Goal: Task Accomplishment & Management: Manage account settings

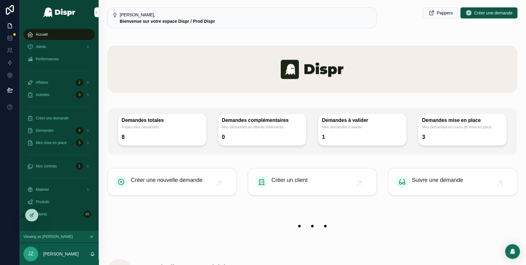
scroll to position [195, 0]
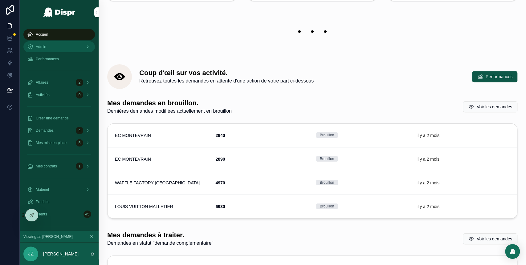
click at [66, 45] on div "Admin" at bounding box center [59, 47] width 64 height 10
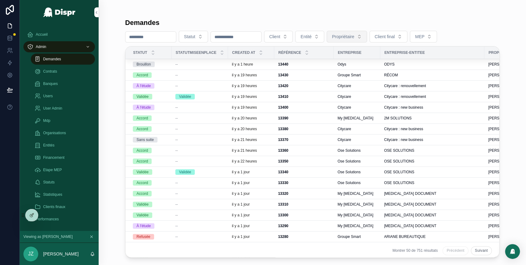
click at [354, 36] on span "Propriétaire" at bounding box center [343, 37] width 22 height 6
click at [375, 54] on input "*****" at bounding box center [386, 49] width 62 height 11
click at [372, 47] on input "****" at bounding box center [386, 49] width 62 height 11
type input "*"
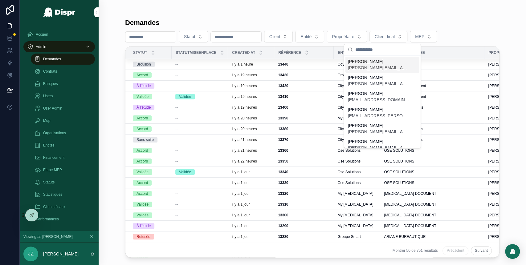
click at [372, 47] on input "scrollable content" at bounding box center [386, 49] width 62 height 11
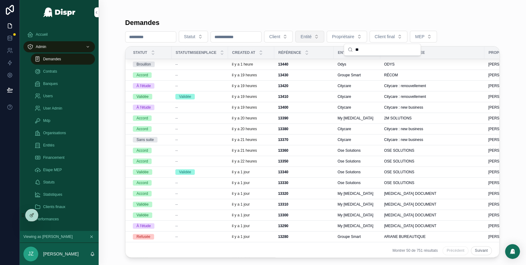
type input "**"
click at [324, 36] on button "Entité" at bounding box center [309, 37] width 29 height 12
click at [293, 36] on button "Client" at bounding box center [278, 37] width 29 height 12
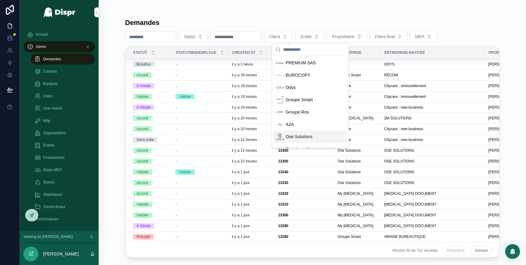
click at [298, 132] on div "Ose Solutions" at bounding box center [294, 136] width 37 height 9
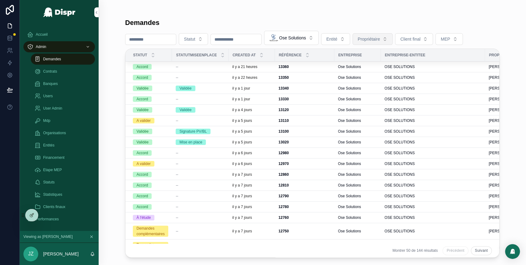
click at [392, 44] on button "Propriétaire" at bounding box center [372, 39] width 40 height 12
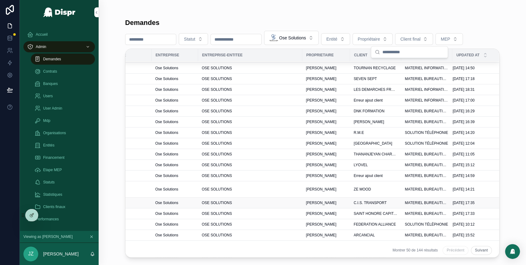
scroll to position [218, 197]
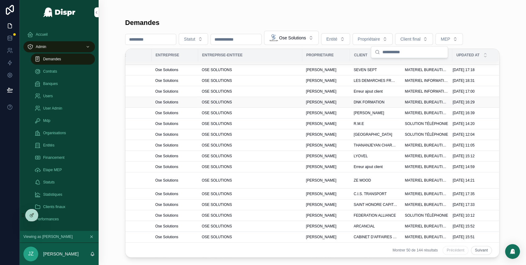
click at [354, 105] on span "DNK FORMATION" at bounding box center [369, 102] width 31 height 5
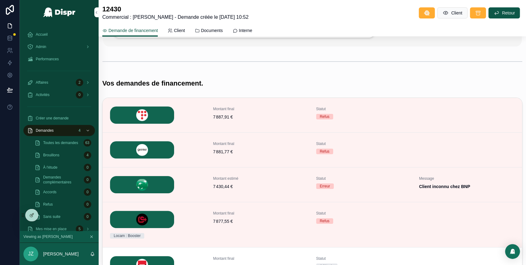
scroll to position [205, 0]
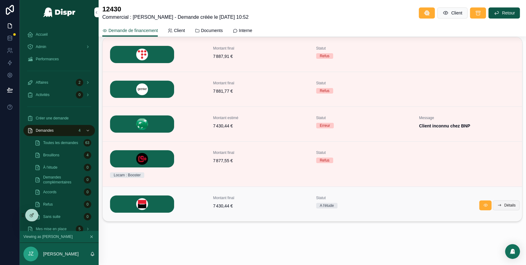
click at [504, 206] on span "Détails" at bounding box center [509, 205] width 11 height 5
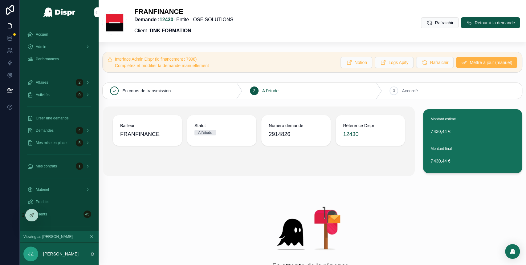
click at [475, 64] on span "Mettre à jour (manuel)" at bounding box center [490, 62] width 42 height 6
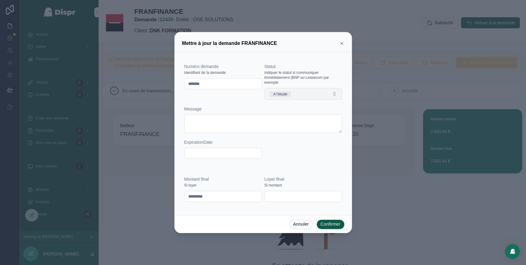
click at [307, 91] on button "A l'étude" at bounding box center [303, 94] width 78 height 12
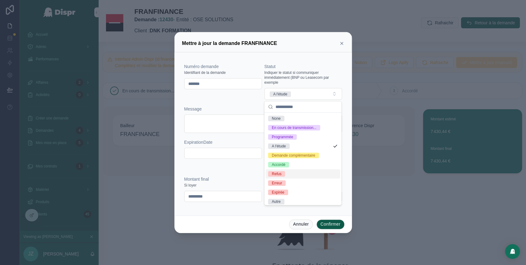
click at [283, 177] on span "Refus" at bounding box center [276, 174] width 17 height 6
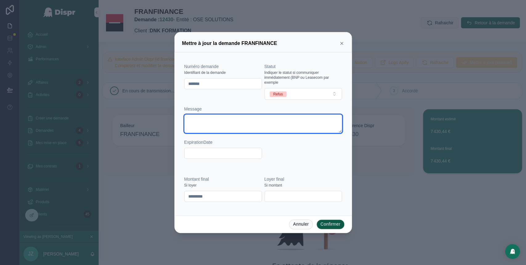
click at [283, 120] on textarea at bounding box center [263, 124] width 158 height 18
type textarea "**********"
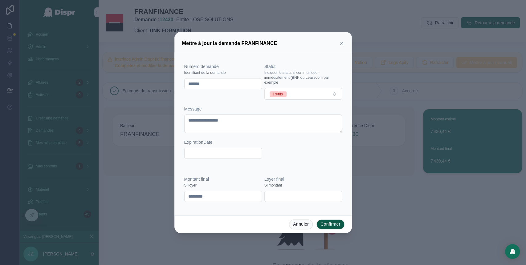
click at [327, 226] on button "Confirmer" at bounding box center [330, 225] width 28 height 10
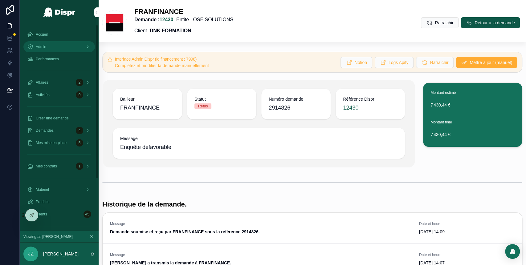
click at [65, 48] on div "Admin" at bounding box center [59, 47] width 64 height 10
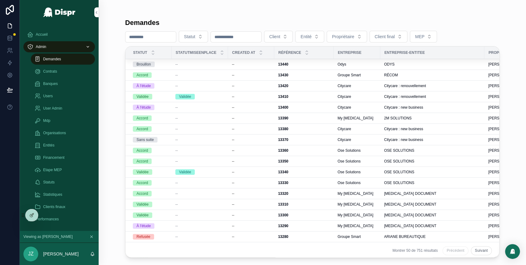
click at [280, 34] on span "Client" at bounding box center [274, 37] width 11 height 6
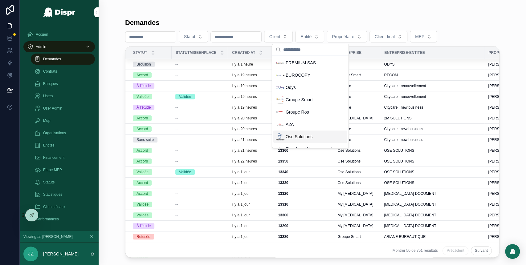
click at [296, 138] on span "Ose Solutions" at bounding box center [298, 137] width 27 height 6
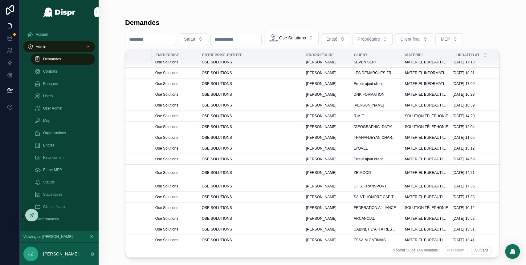
scroll to position [240, 197]
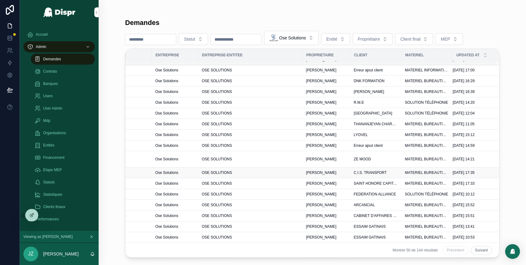
click at [355, 175] on span "C.I.S. TRANSPORT" at bounding box center [370, 172] width 33 height 5
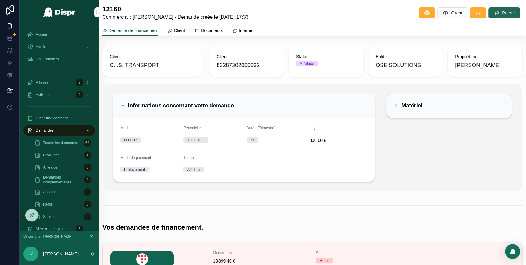
click at [493, 15] on icon "scrollable content" at bounding box center [496, 13] width 6 height 6
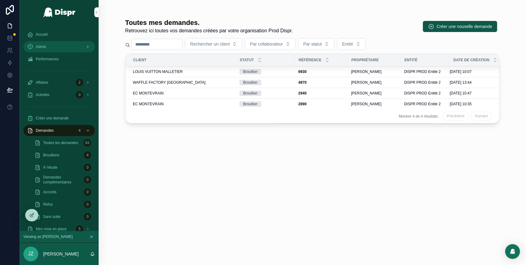
click at [55, 48] on div "Admin" at bounding box center [59, 47] width 64 height 10
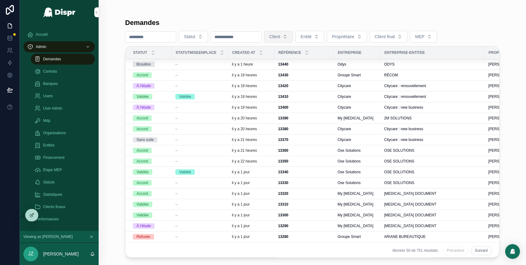
click at [280, 34] on span "Client" at bounding box center [274, 37] width 11 height 6
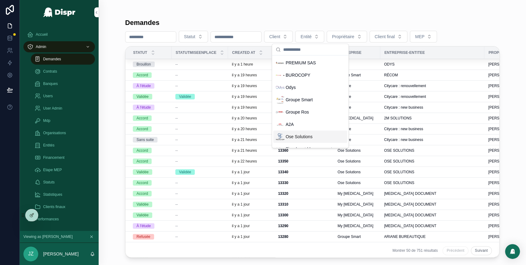
click at [301, 136] on span "Ose Solutions" at bounding box center [298, 137] width 27 height 6
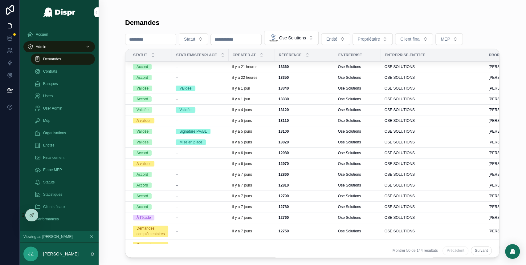
click at [293, 45] on div "Statut Ose Solutions Entité Propriétaire Client final MEP" at bounding box center [312, 38] width 374 height 14
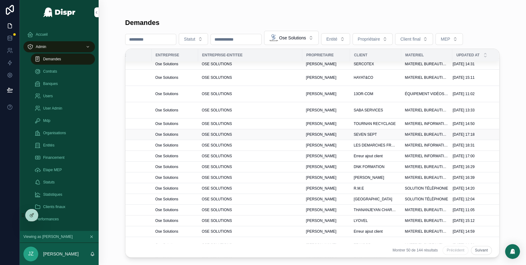
scroll to position [154, 197]
click at [354, 169] on span "DNK FORMATION" at bounding box center [369, 166] width 31 height 5
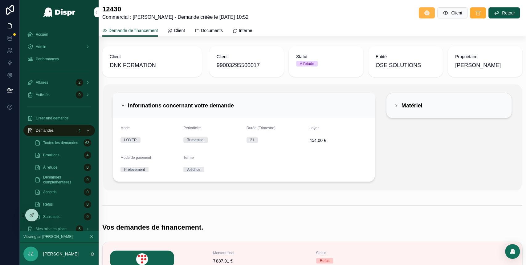
click at [423, 16] on span "scrollable content" at bounding box center [426, 13] width 6 height 6
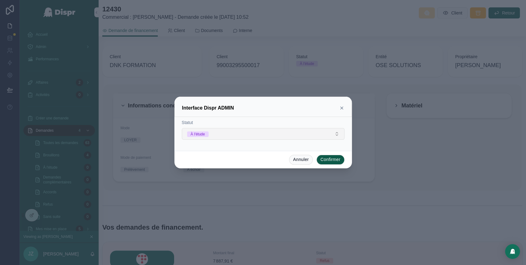
click at [303, 139] on button "À l'étude" at bounding box center [263, 134] width 163 height 12
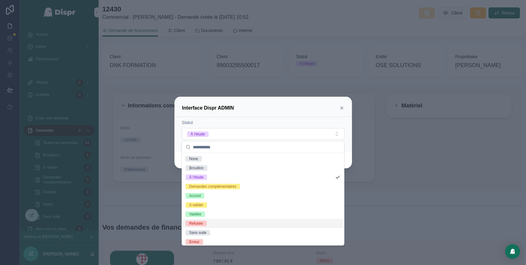
click at [244, 220] on div "Refusée" at bounding box center [263, 223] width 160 height 9
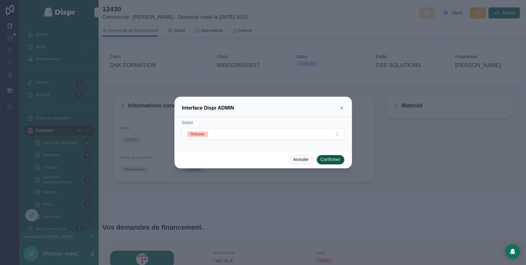
click at [336, 158] on button "Confirmer" at bounding box center [330, 160] width 28 height 10
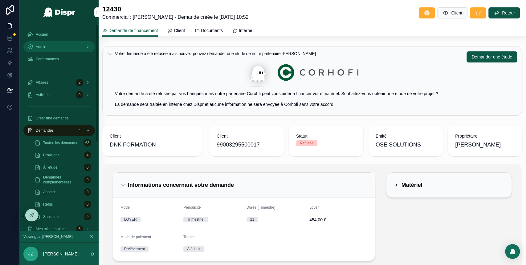
click at [51, 42] on div "Admin" at bounding box center [59, 47] width 64 height 10
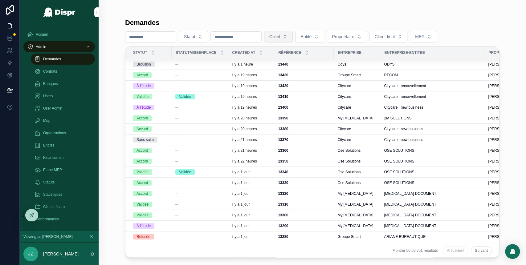
click at [293, 38] on button "Client" at bounding box center [278, 37] width 29 height 12
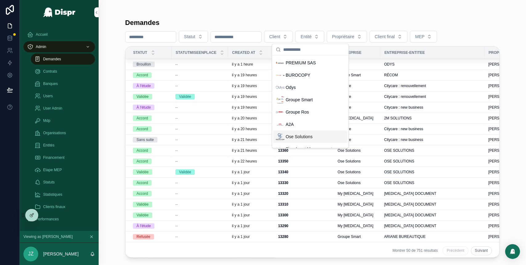
click at [295, 131] on div "Ose Solutions" at bounding box center [310, 137] width 74 height 12
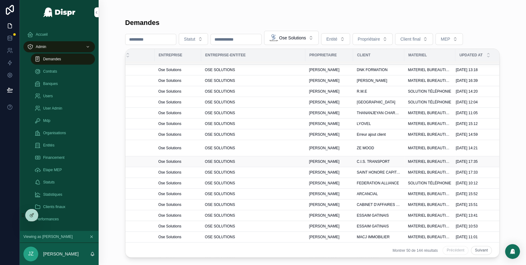
scroll to position [251, 197]
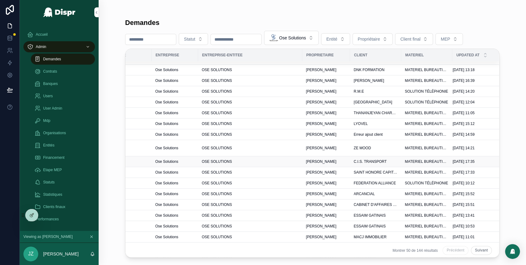
click at [337, 164] on div "[PERSON_NAME]" at bounding box center [326, 161] width 40 height 5
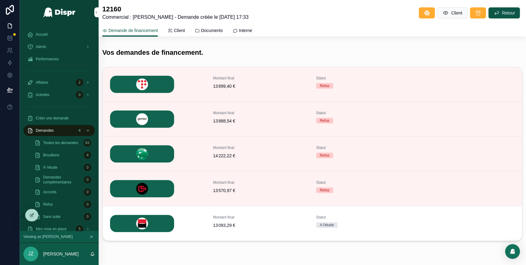
scroll to position [195, 0]
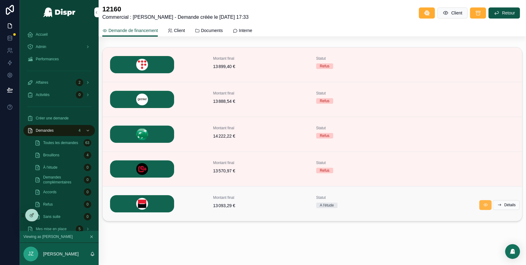
click at [483, 206] on icon "scrollable content" at bounding box center [485, 205] width 5 height 5
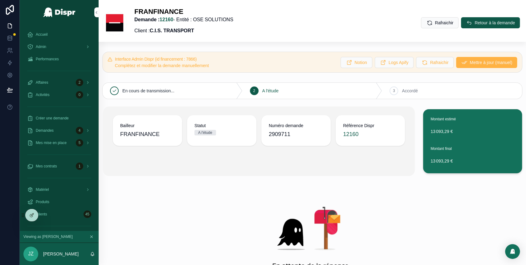
click at [474, 61] on span "Mettre à jour (manuel)" at bounding box center [490, 62] width 42 height 6
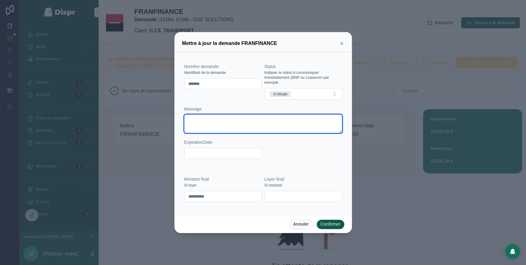
click at [209, 118] on textarea at bounding box center [263, 124] width 158 height 18
type textarea "**********"
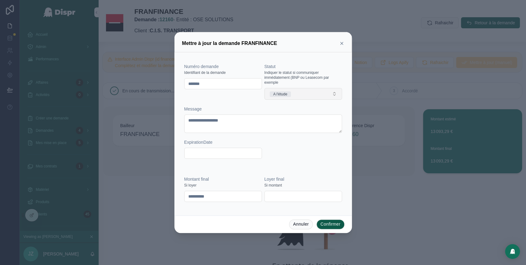
click at [305, 99] on button "A l'étude" at bounding box center [303, 94] width 78 height 12
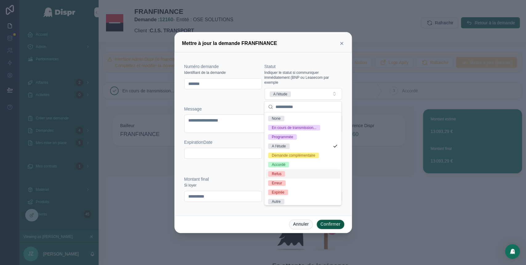
click at [292, 179] on div "Refus" at bounding box center [302, 173] width 75 height 9
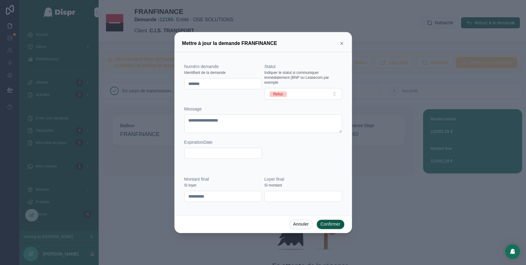
click at [323, 223] on button "Confirmer" at bounding box center [330, 225] width 28 height 10
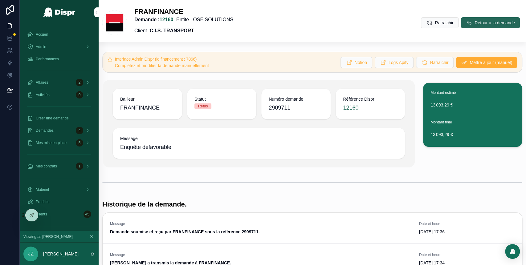
click at [466, 22] on icon "scrollable content" at bounding box center [469, 23] width 6 height 6
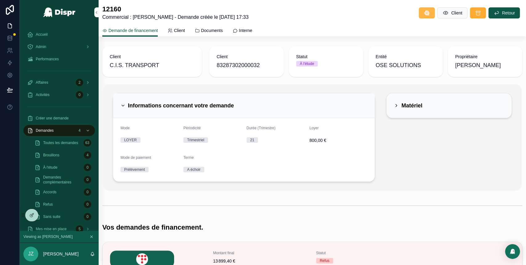
click at [423, 13] on icon "scrollable content" at bounding box center [426, 13] width 6 height 6
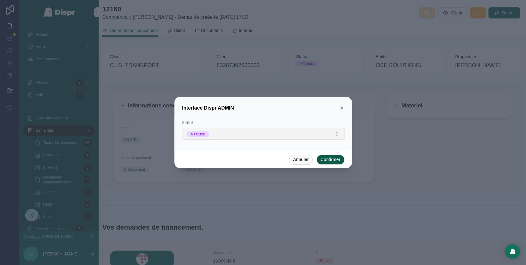
click at [314, 135] on button "À l'étude" at bounding box center [263, 134] width 163 height 12
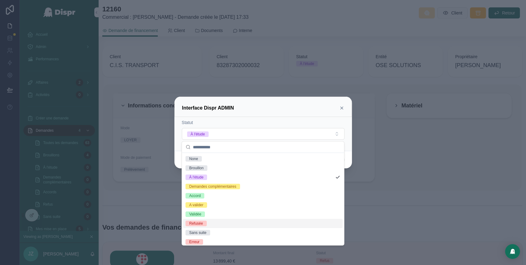
click at [229, 221] on div "Refusée" at bounding box center [263, 223] width 160 height 9
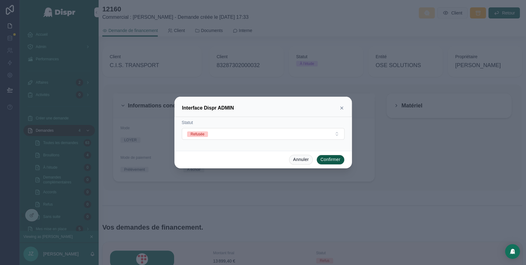
click at [328, 160] on button "Confirmer" at bounding box center [330, 160] width 28 height 10
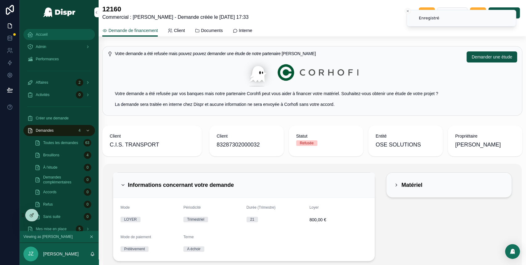
click at [61, 36] on div "Accueil" at bounding box center [59, 35] width 64 height 10
